Goal: Book appointment/travel/reservation

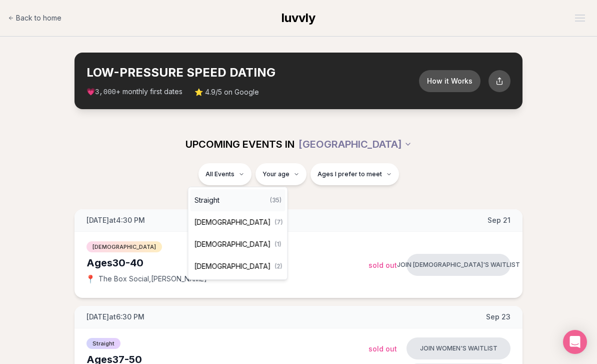
click at [235, 195] on div "Straight ( 35 )" at bounding box center [238, 200] width 95 height 22
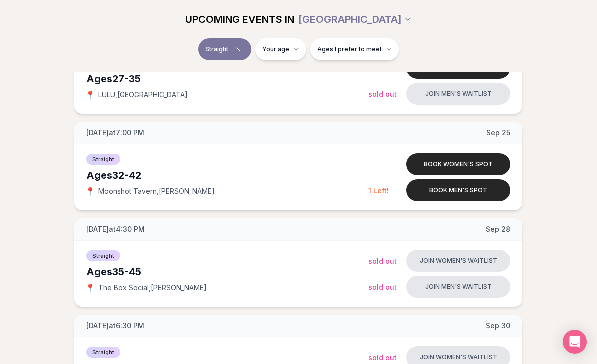
scroll to position [470, 0]
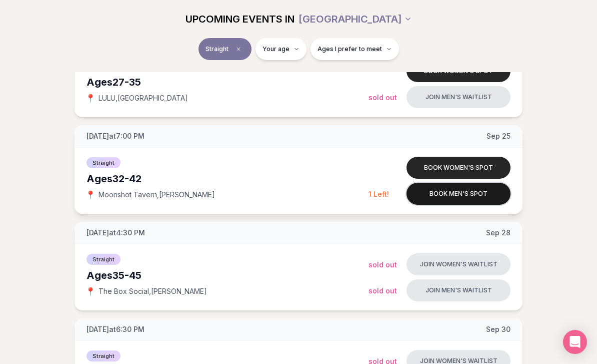
click at [476, 198] on button "Book men's spot" at bounding box center [459, 194] width 104 height 22
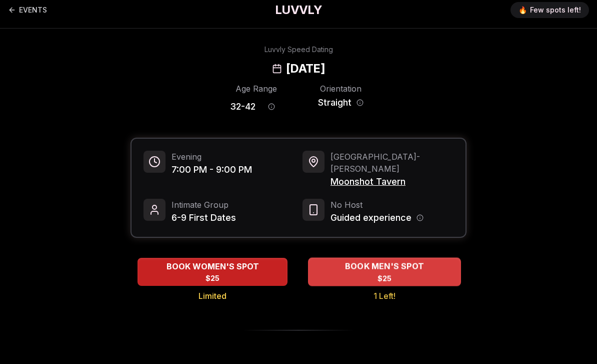
click at [414, 265] on div "BOOK MEN'S SPOT $25" at bounding box center [384, 272] width 153 height 28
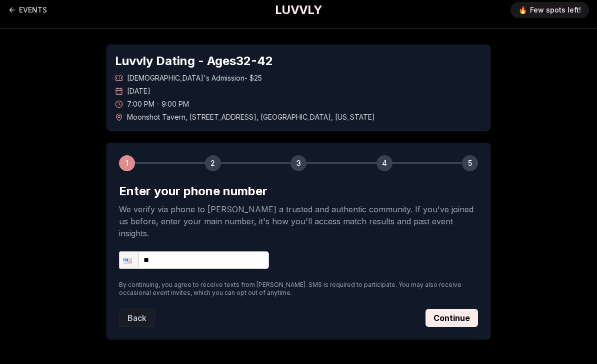
click at [241, 251] on input "**" at bounding box center [194, 260] width 150 height 18
type input "**********"
click at [452, 309] on button "Continue" at bounding box center [452, 318] width 53 height 18
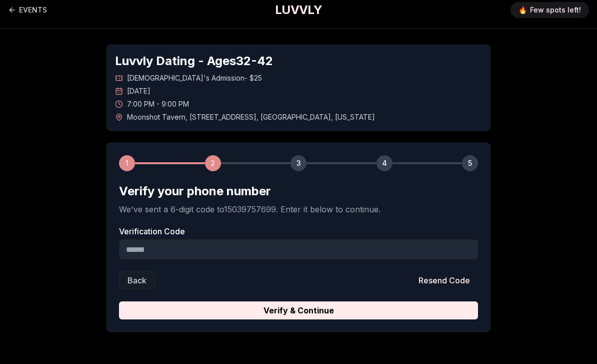
click at [274, 252] on input "Verification Code" at bounding box center [298, 249] width 359 height 20
type input "******"
click at [299, 310] on button "Verify & Continue" at bounding box center [298, 310] width 359 height 18
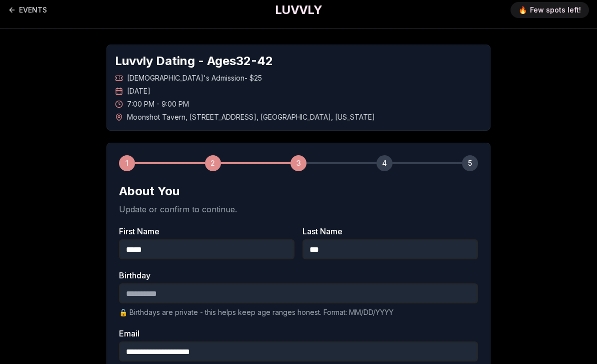
click at [271, 289] on input "Birthday" at bounding box center [298, 293] width 359 height 20
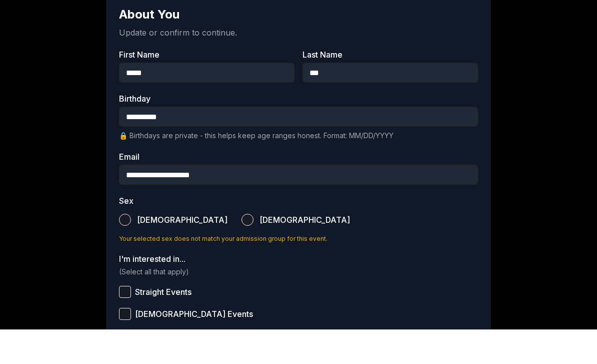
scroll to position [160, 0]
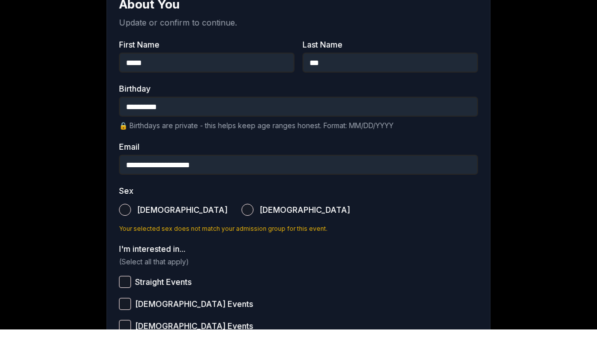
type input "**********"
click at [121, 238] on button "[DEMOGRAPHIC_DATA]" at bounding box center [125, 244] width 12 height 12
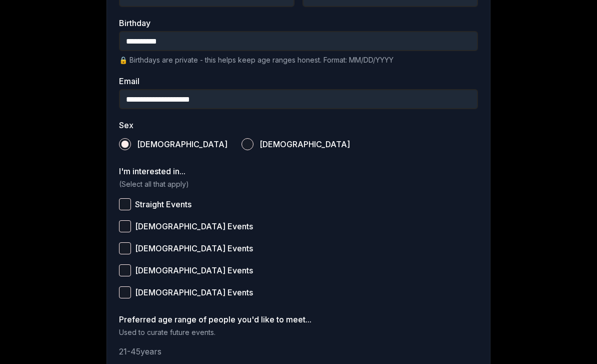
scroll to position [268, 0]
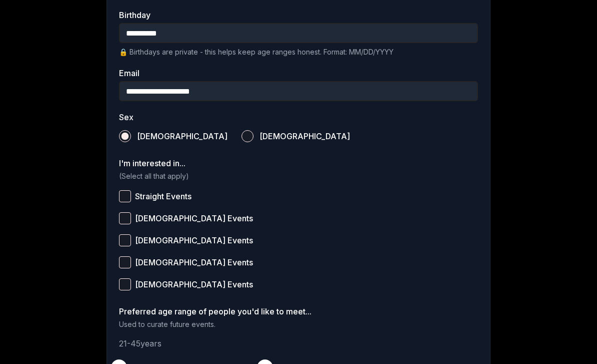
click at [168, 195] on span "Straight Events" at bounding box center [163, 197] width 57 height 8
click at [131, 195] on button "Straight Events" at bounding box center [125, 197] width 12 height 12
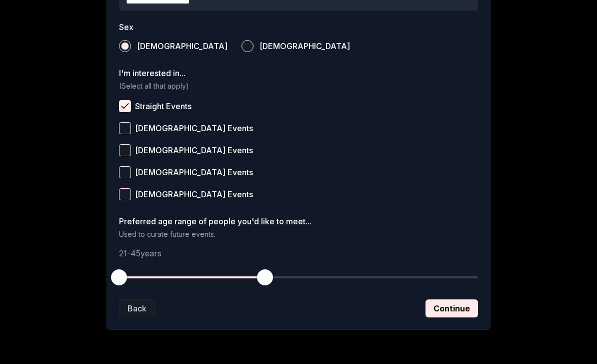
scroll to position [358, 0]
click at [454, 306] on button "Continue" at bounding box center [452, 308] width 53 height 18
click at [450, 309] on button "Continue" at bounding box center [452, 308] width 53 height 18
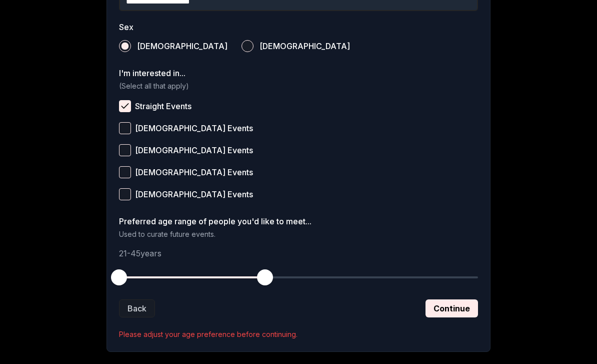
click at [354, 193] on label "[DEMOGRAPHIC_DATA] Events" at bounding box center [298, 194] width 359 height 22
click at [131, 193] on button "[DEMOGRAPHIC_DATA] Events" at bounding box center [125, 194] width 12 height 12
click at [180, 197] on span "[DEMOGRAPHIC_DATA] Events" at bounding box center [194, 194] width 118 height 8
click at [131, 197] on button "[DEMOGRAPHIC_DATA] Events" at bounding box center [125, 194] width 12 height 12
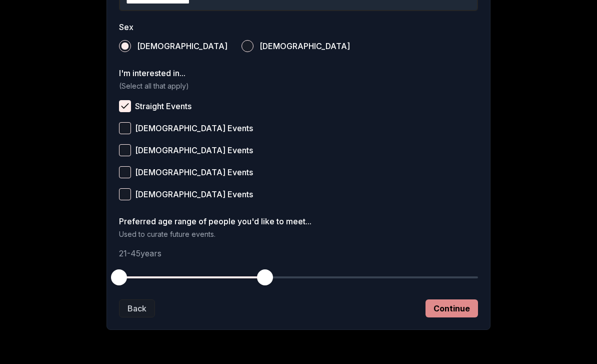
click at [441, 308] on button "Continue" at bounding box center [452, 308] width 53 height 18
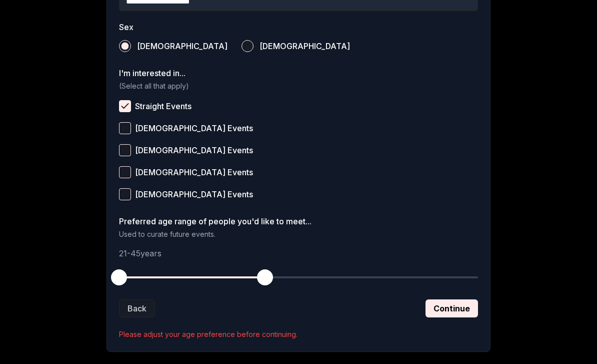
click at [129, 277] on button "button" at bounding box center [119, 277] width 22 height 22
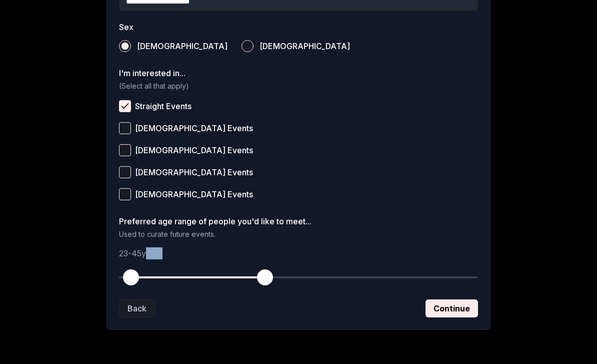
click at [435, 350] on main "**********" at bounding box center [298, 15] width 597 height 746
click at [451, 306] on button "Continue" at bounding box center [452, 308] width 53 height 18
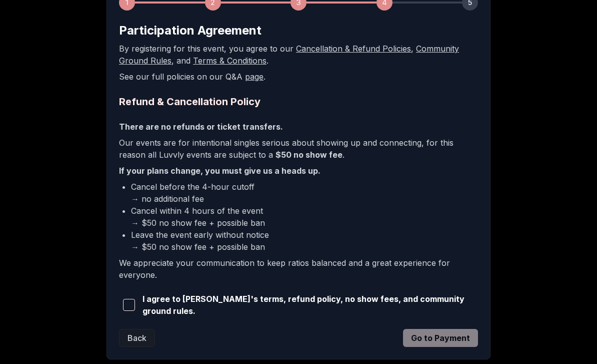
scroll to position [170, 0]
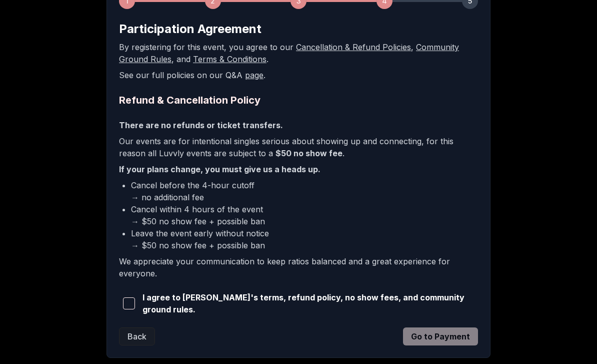
click at [348, 307] on span "I agree to [PERSON_NAME]'s terms, refund policy, no show fees, and community gr…" at bounding box center [311, 304] width 336 height 24
click at [331, 301] on span "I agree to [PERSON_NAME]'s terms, refund policy, no show fees, and community gr…" at bounding box center [311, 304] width 336 height 24
click at [135, 298] on span "button" at bounding box center [129, 304] width 12 height 12
click at [443, 335] on button "Go to Payment" at bounding box center [440, 336] width 75 height 18
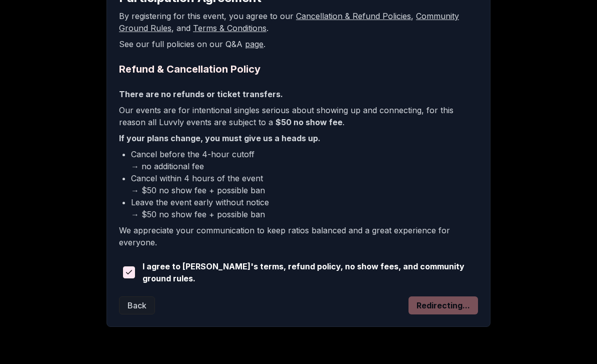
scroll to position [202, 0]
